Goal: Unclear

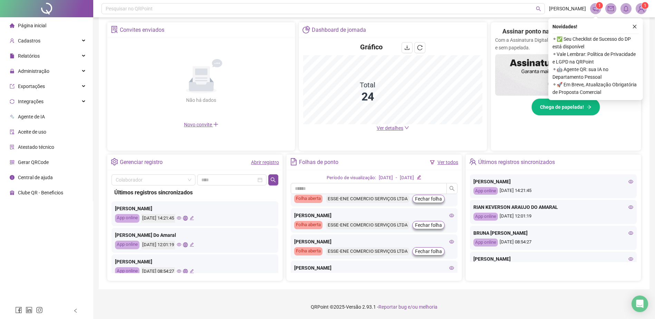
scroll to position [242, 0]
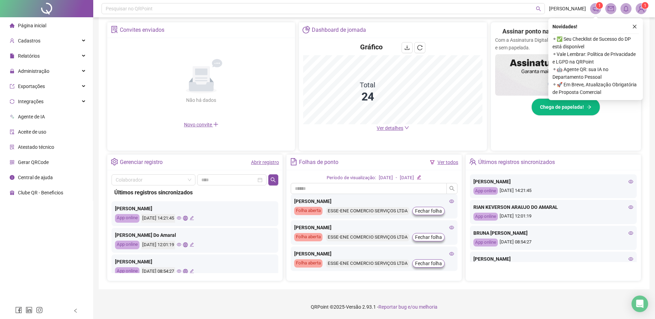
click at [449, 201] on icon "eye" at bounding box center [451, 201] width 5 height 5
click at [628, 208] on icon "eye" at bounding box center [630, 207] width 5 height 5
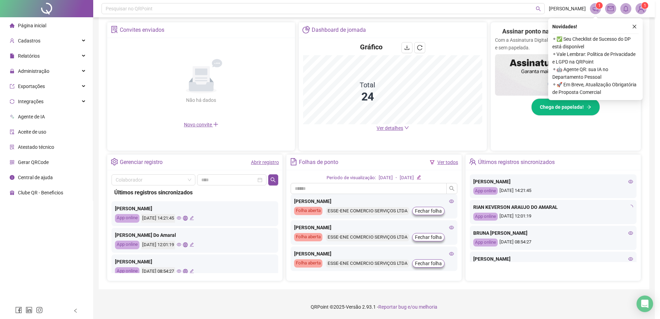
type input "**********"
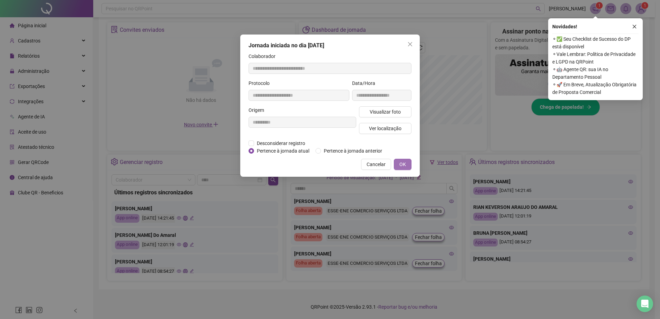
click at [408, 165] on button "OK" at bounding box center [403, 164] width 18 height 11
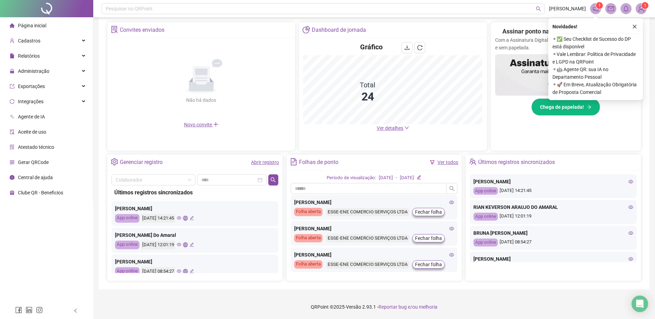
scroll to position [493, 0]
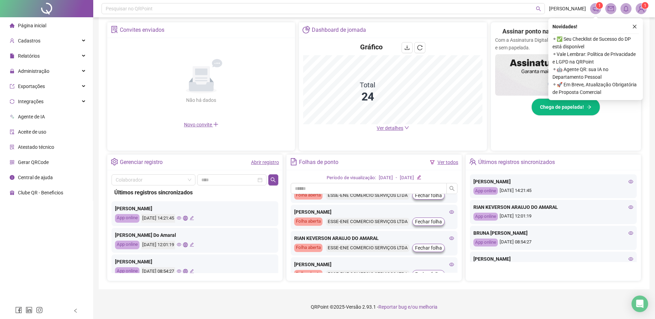
click at [449, 238] on icon "eye" at bounding box center [451, 238] width 5 height 5
click at [633, 26] on icon "close" at bounding box center [634, 26] width 5 height 5
